Goal: Find specific page/section

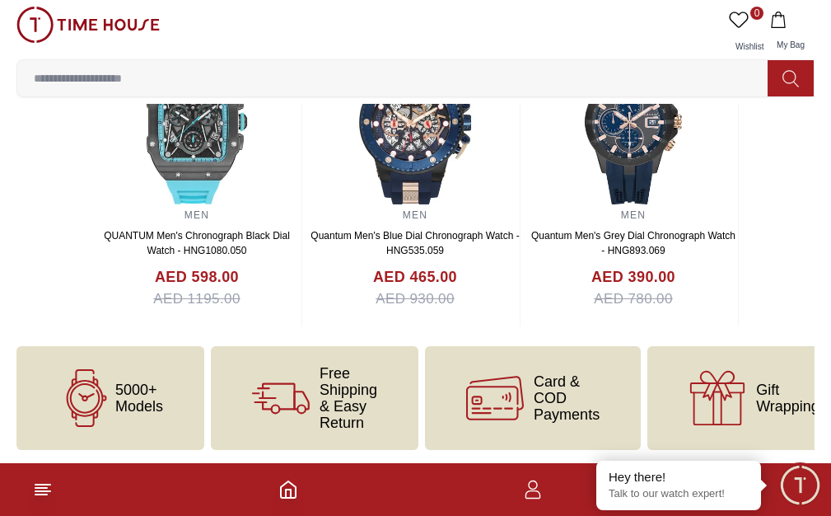
scroll to position [1792, 0]
click at [576, 62] on input at bounding box center [399, 78] width 764 height 33
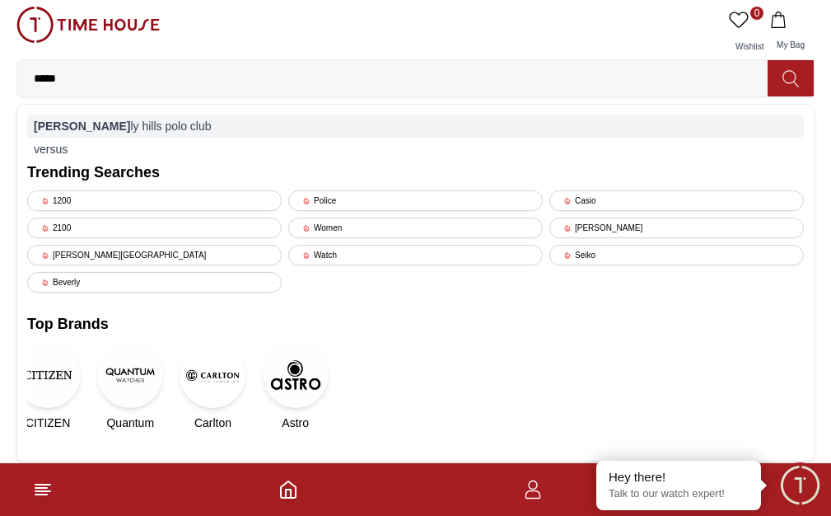
type input "*****"
click at [484, 114] on div "bever ly hills polo club" at bounding box center [415, 125] width 777 height 23
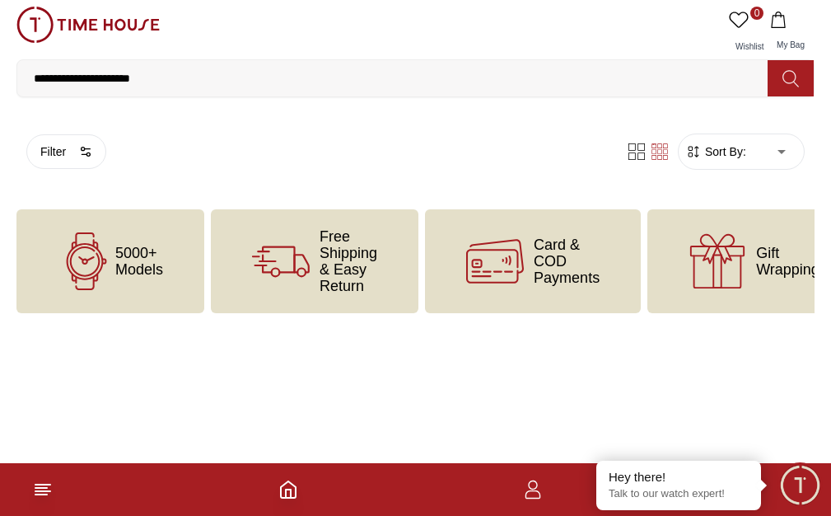
click at [0, 0] on img at bounding box center [0, 0] width 0 height 0
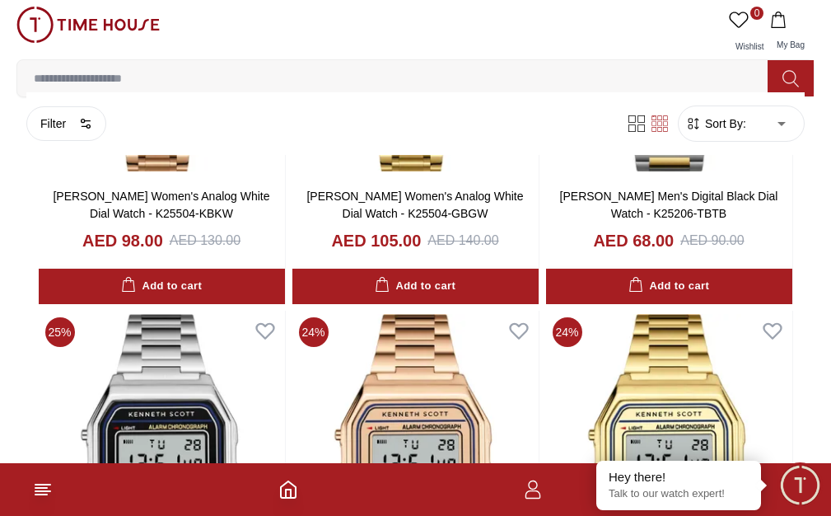
scroll to position [3048, 0]
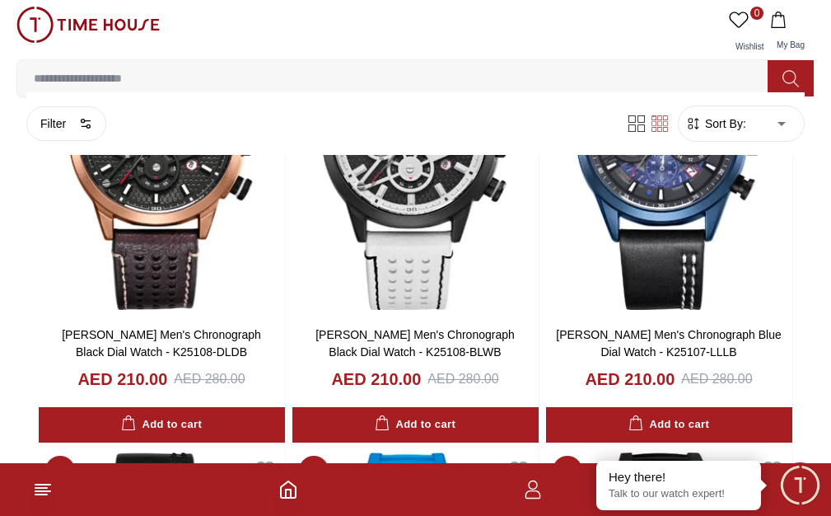
scroll to position [3542, 0]
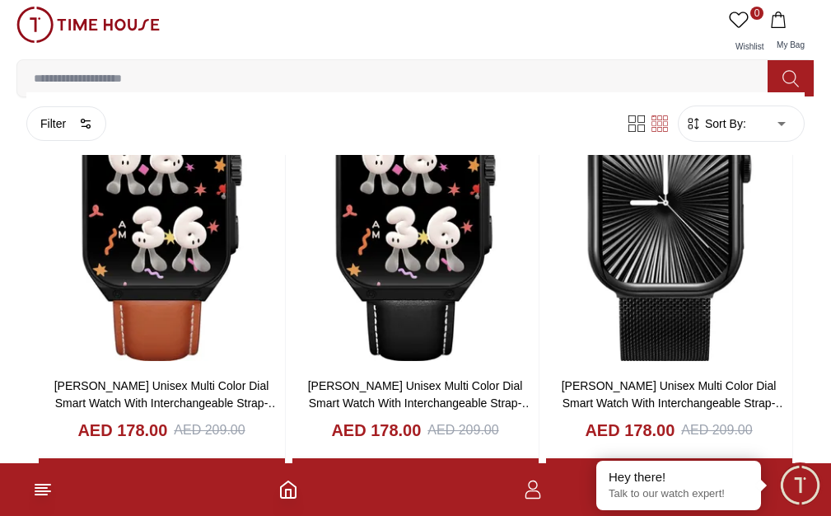
scroll to position [7972, 0]
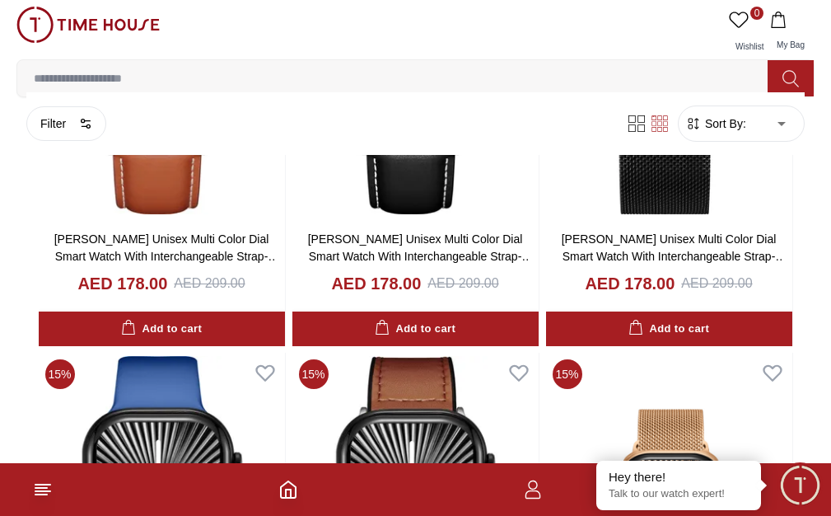
scroll to position [8155, 0]
